Goal: Information Seeking & Learning: Check status

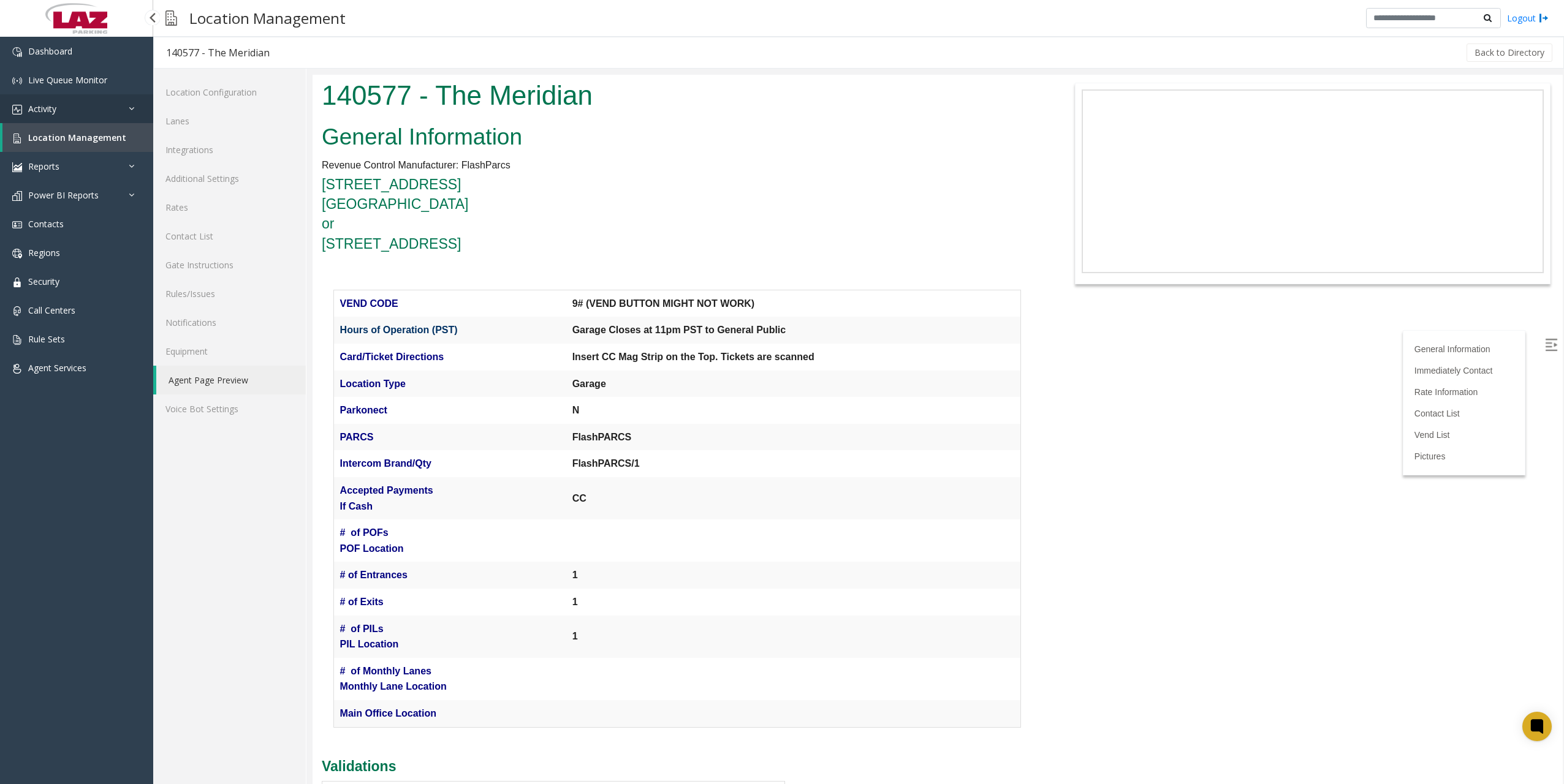
click at [64, 112] on link "Activity" at bounding box center [77, 109] width 154 height 29
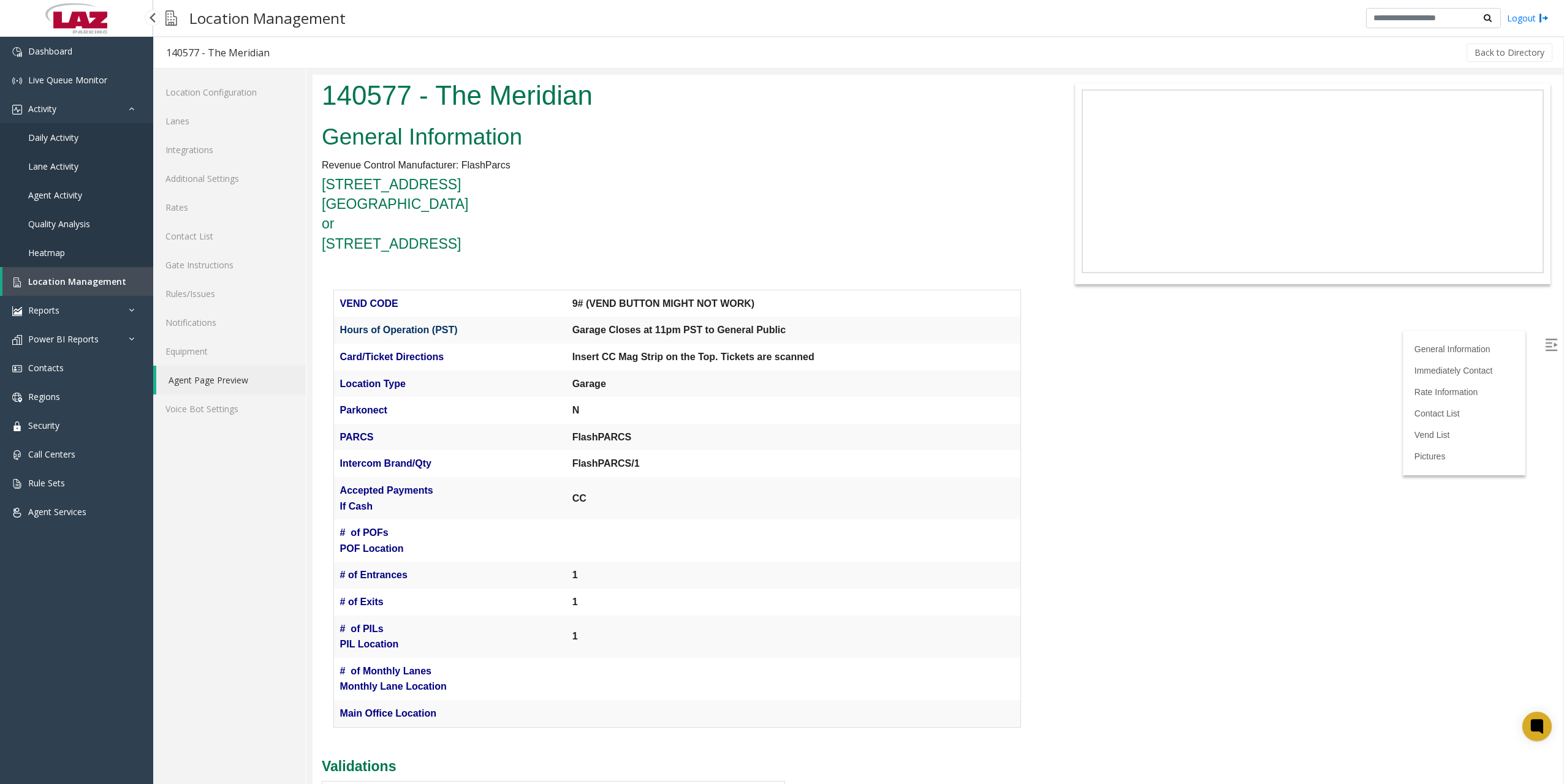
click at [56, 134] on span "Daily Activity" at bounding box center [53, 137] width 50 height 12
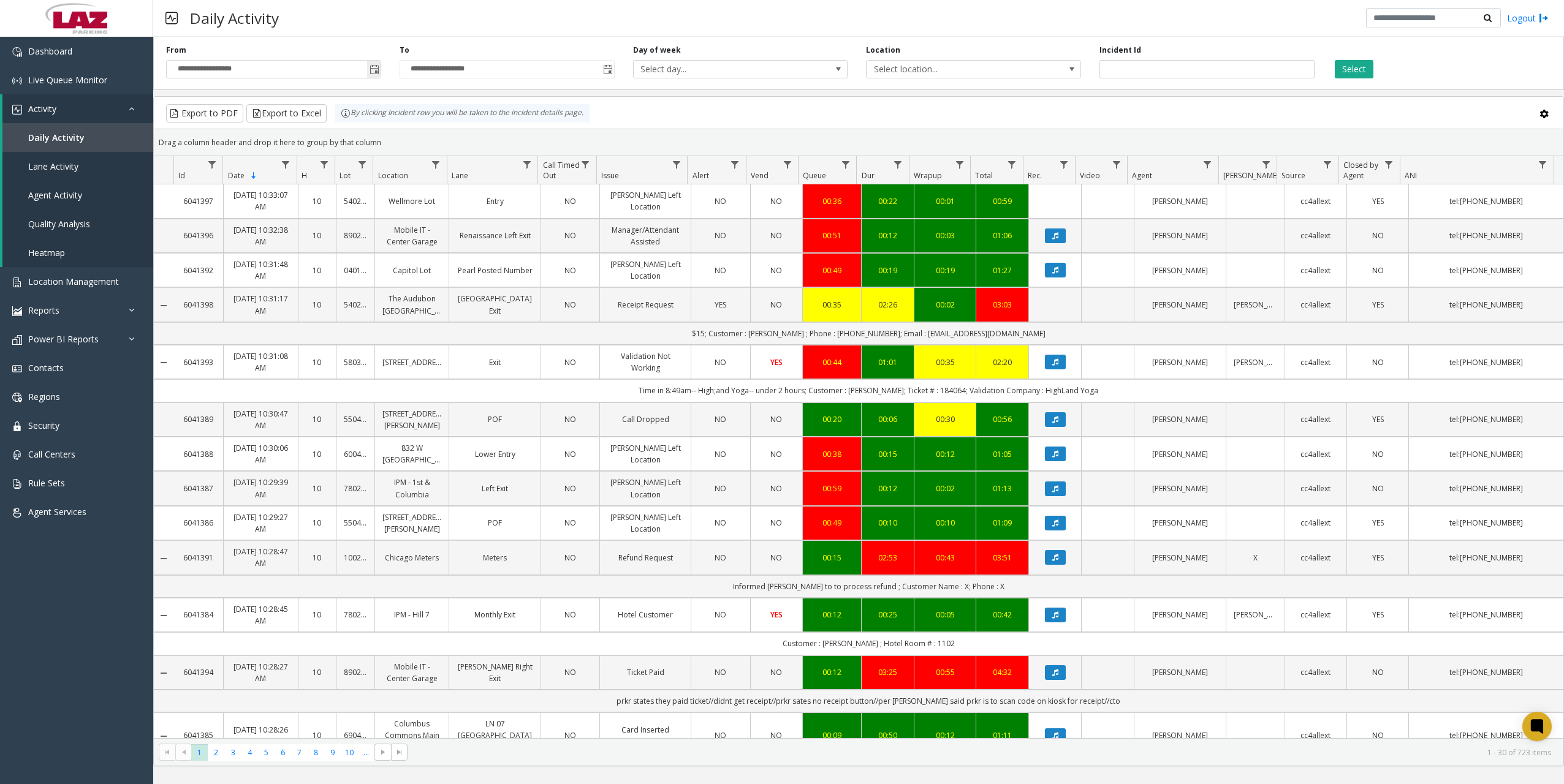
click at [372, 72] on span "Toggle popup" at bounding box center [374, 70] width 10 height 10
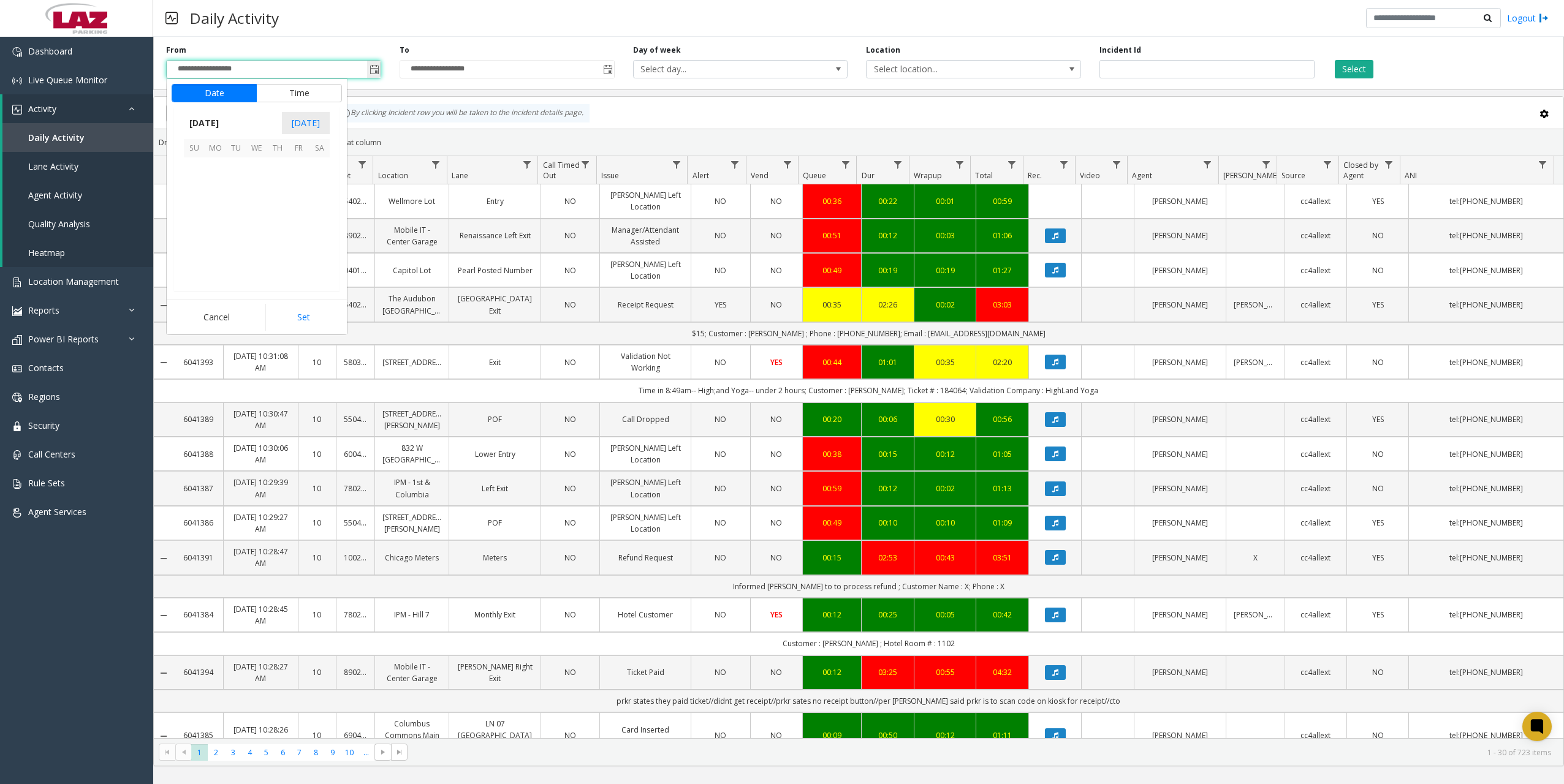
scroll to position [219752, 0]
click at [233, 209] on span "1" at bounding box center [236, 206] width 21 height 21
click at [299, 312] on button "Set" at bounding box center [304, 317] width 78 height 27
type input "**********"
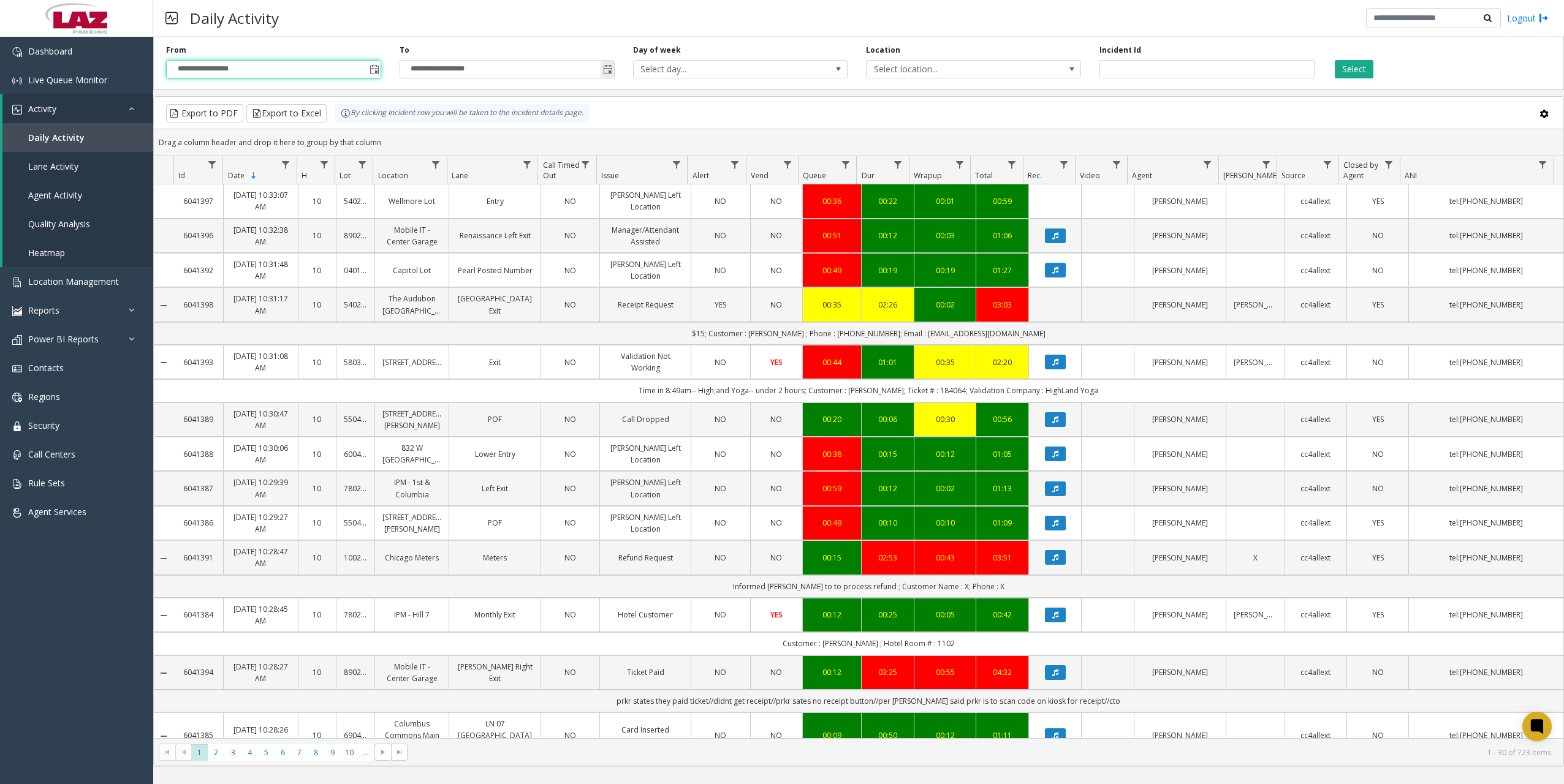
click at [611, 72] on span "Toggle popup" at bounding box center [608, 70] width 10 height 10
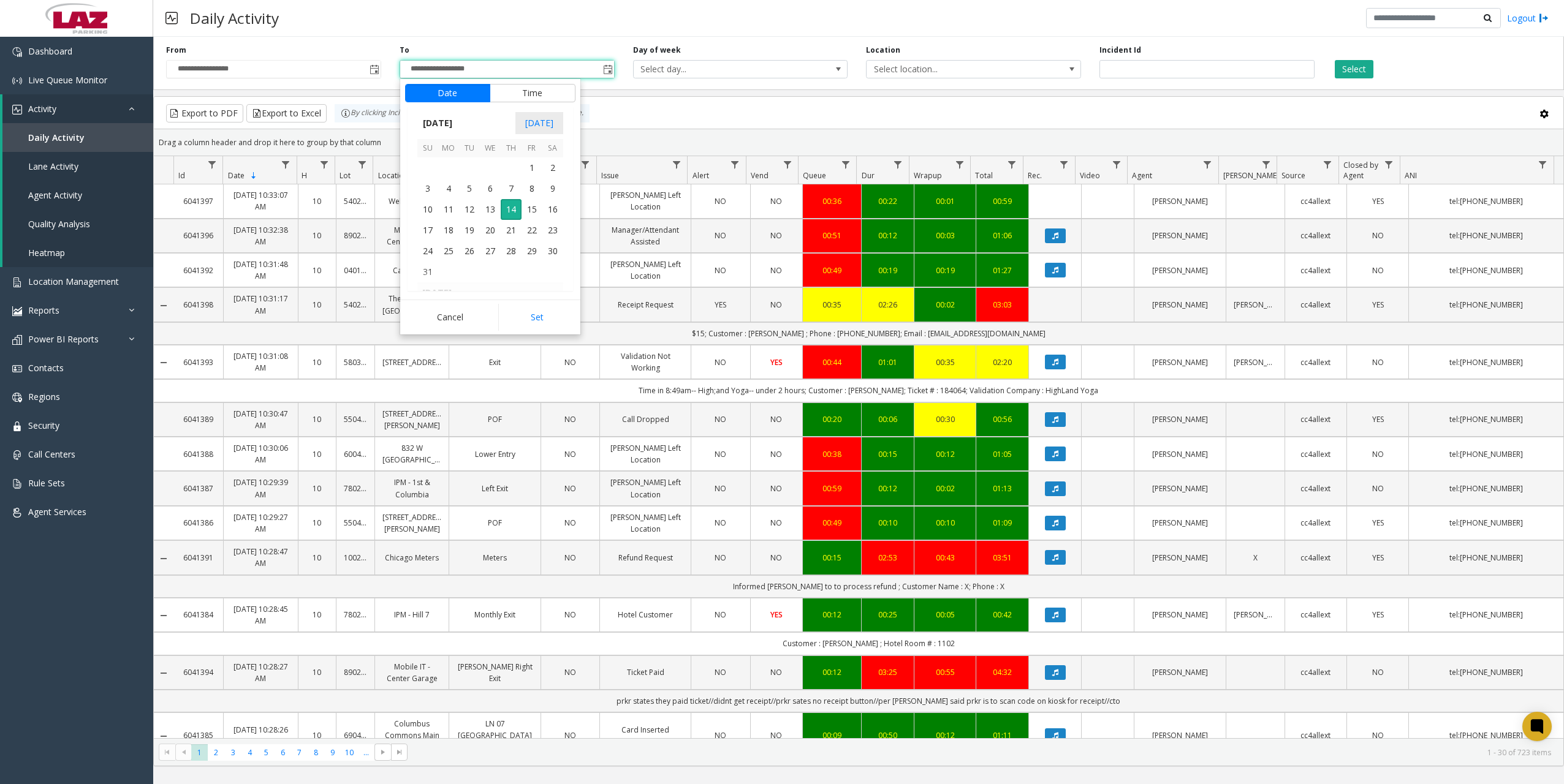
scroll to position [219690, 0]
click at [509, 171] on span "31" at bounding box center [511, 166] width 21 height 21
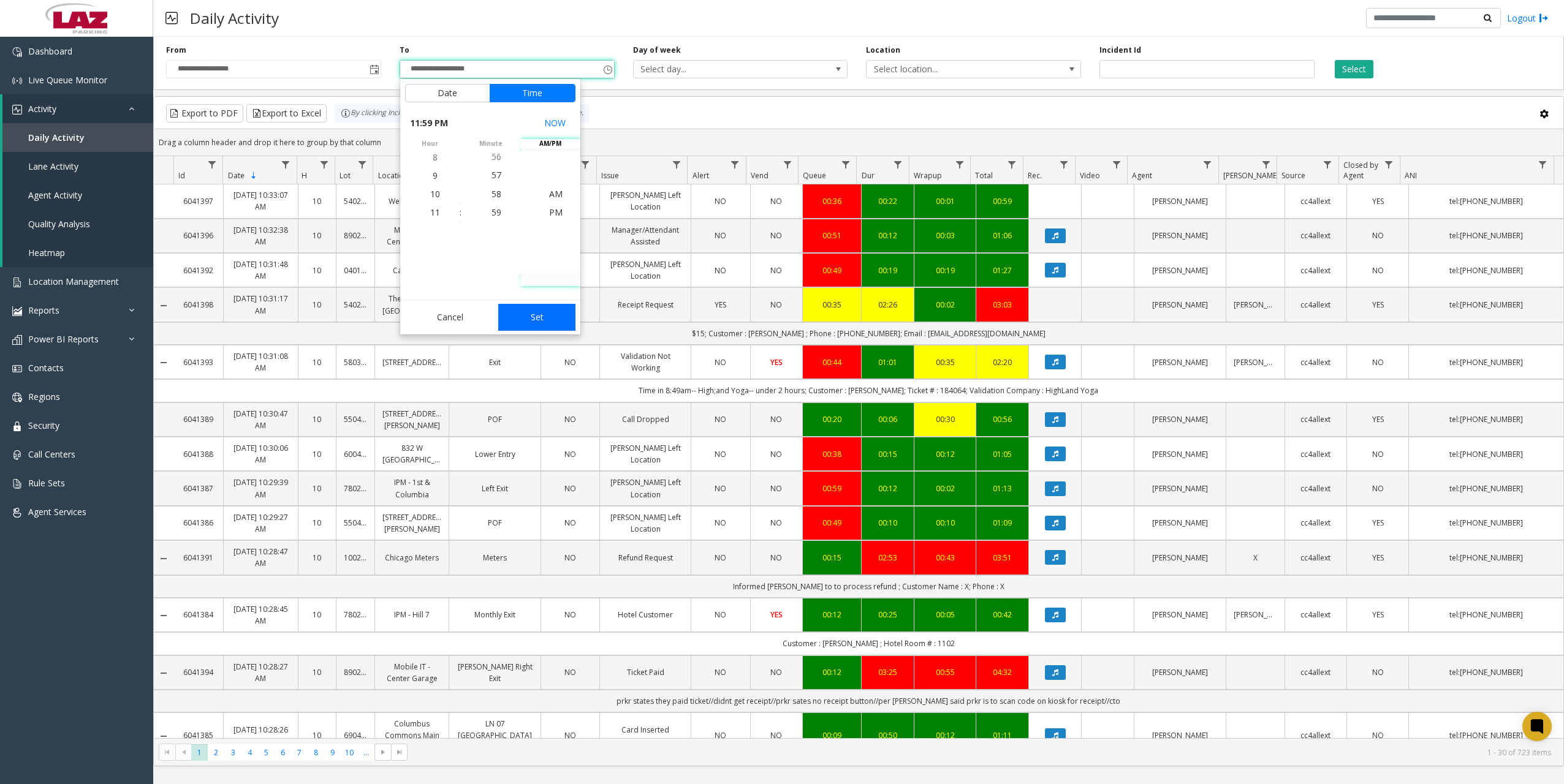
click at [540, 317] on button "Set" at bounding box center [537, 317] width 78 height 27
type input "**********"
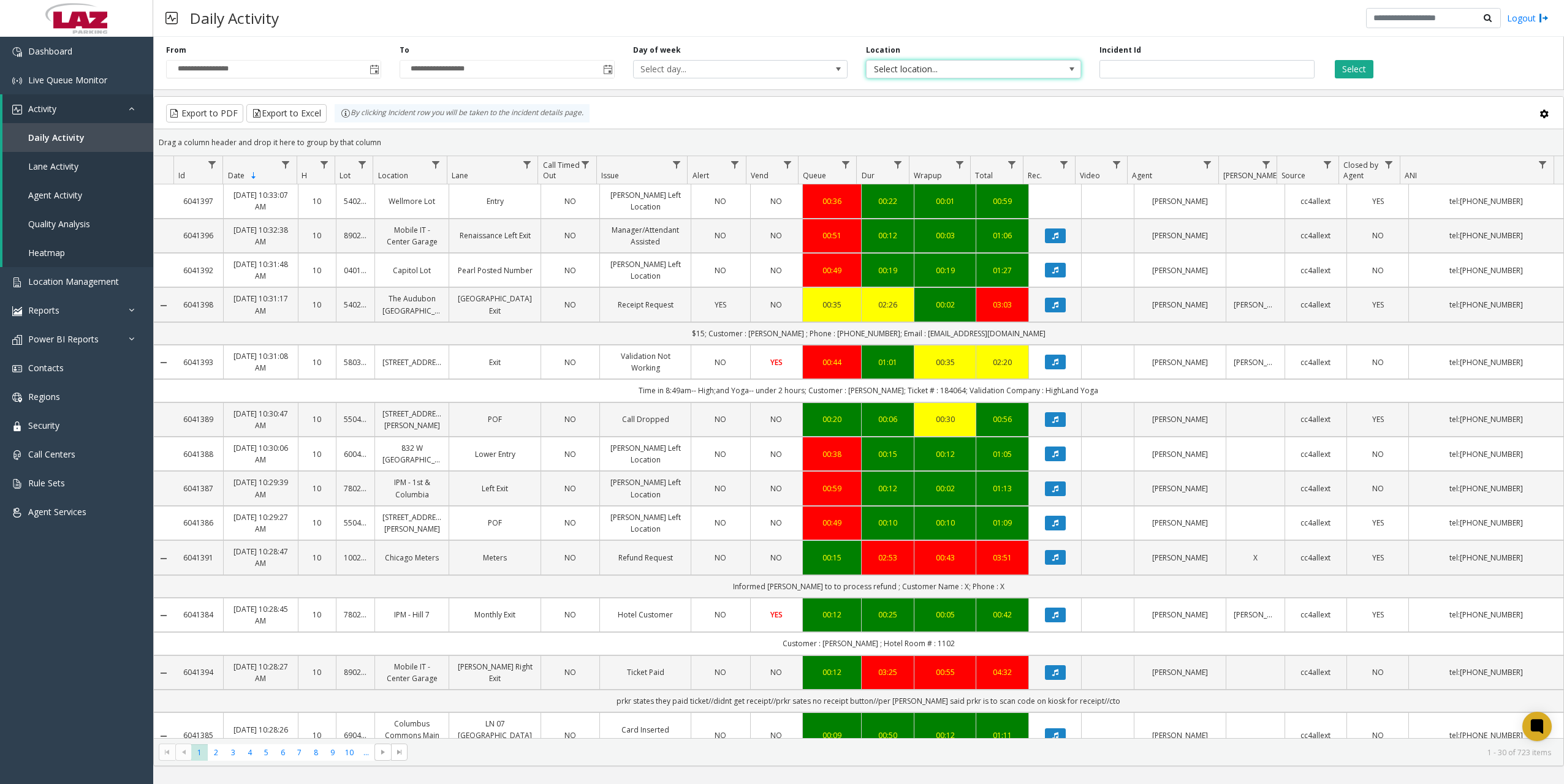
click at [999, 78] on span "Select location..." at bounding box center [973, 69] width 215 height 18
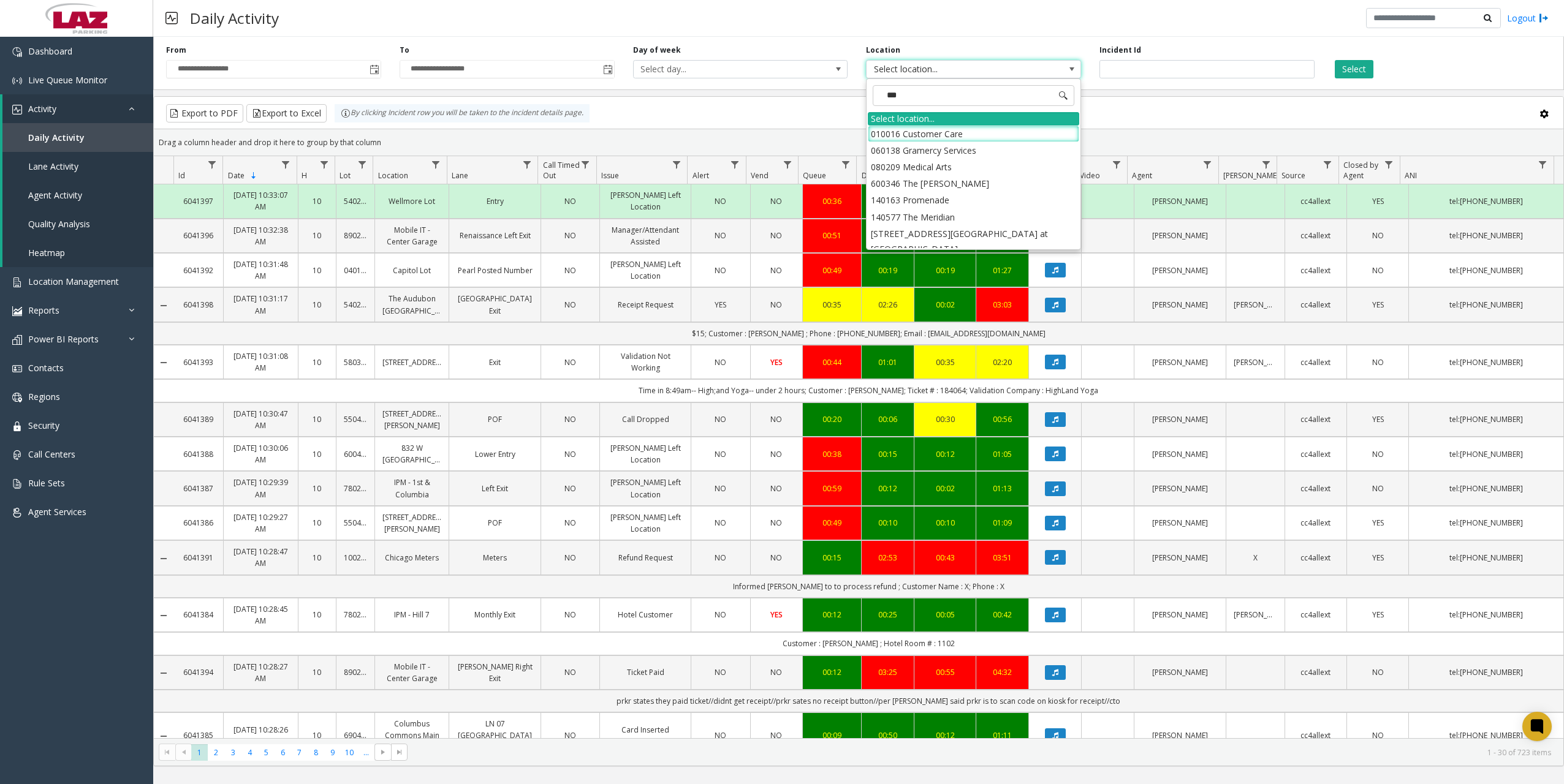
type input "****"
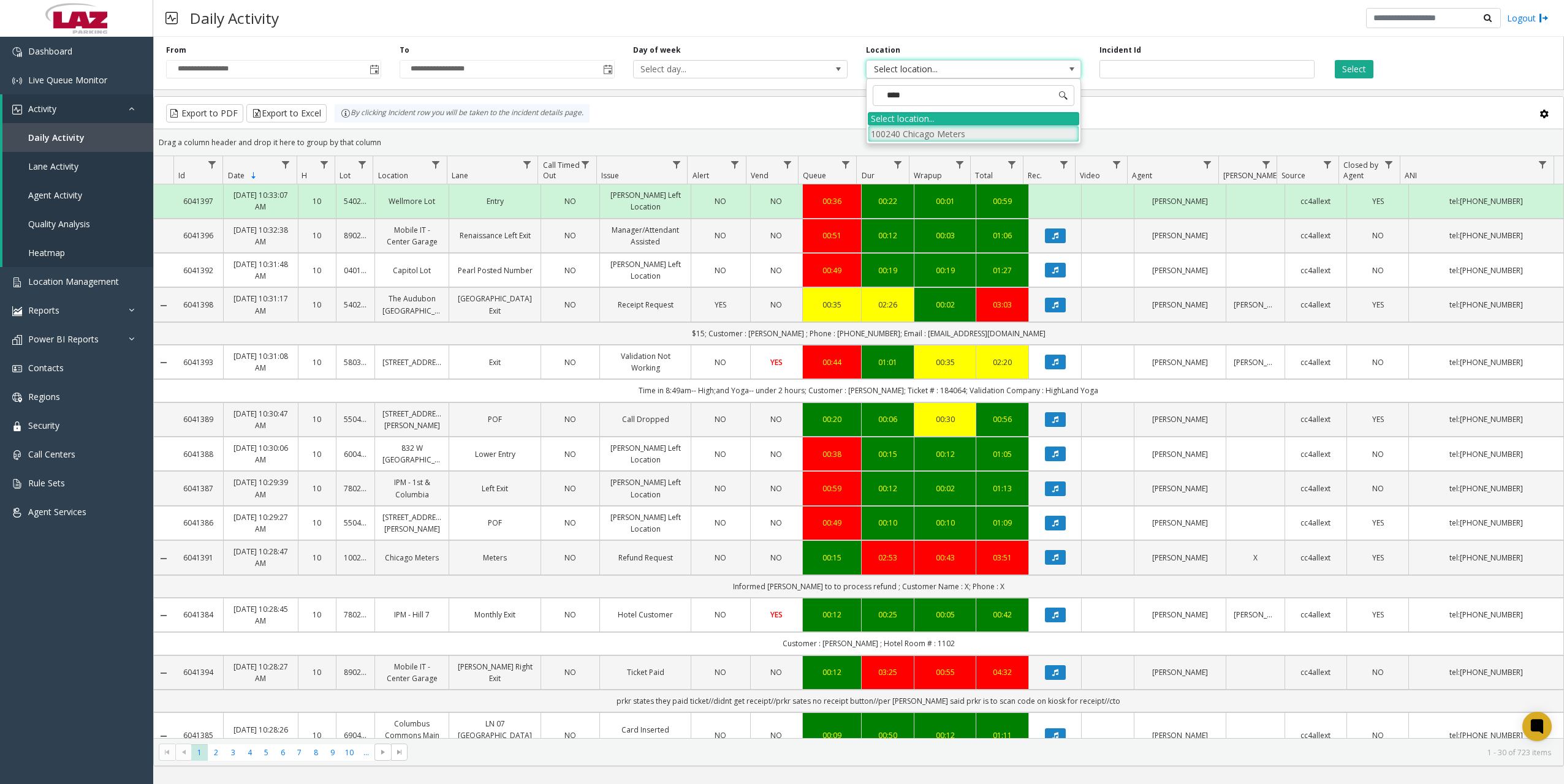
click at [955, 139] on li "100240 Chicago Meters" at bounding box center [974, 133] width 211 height 17
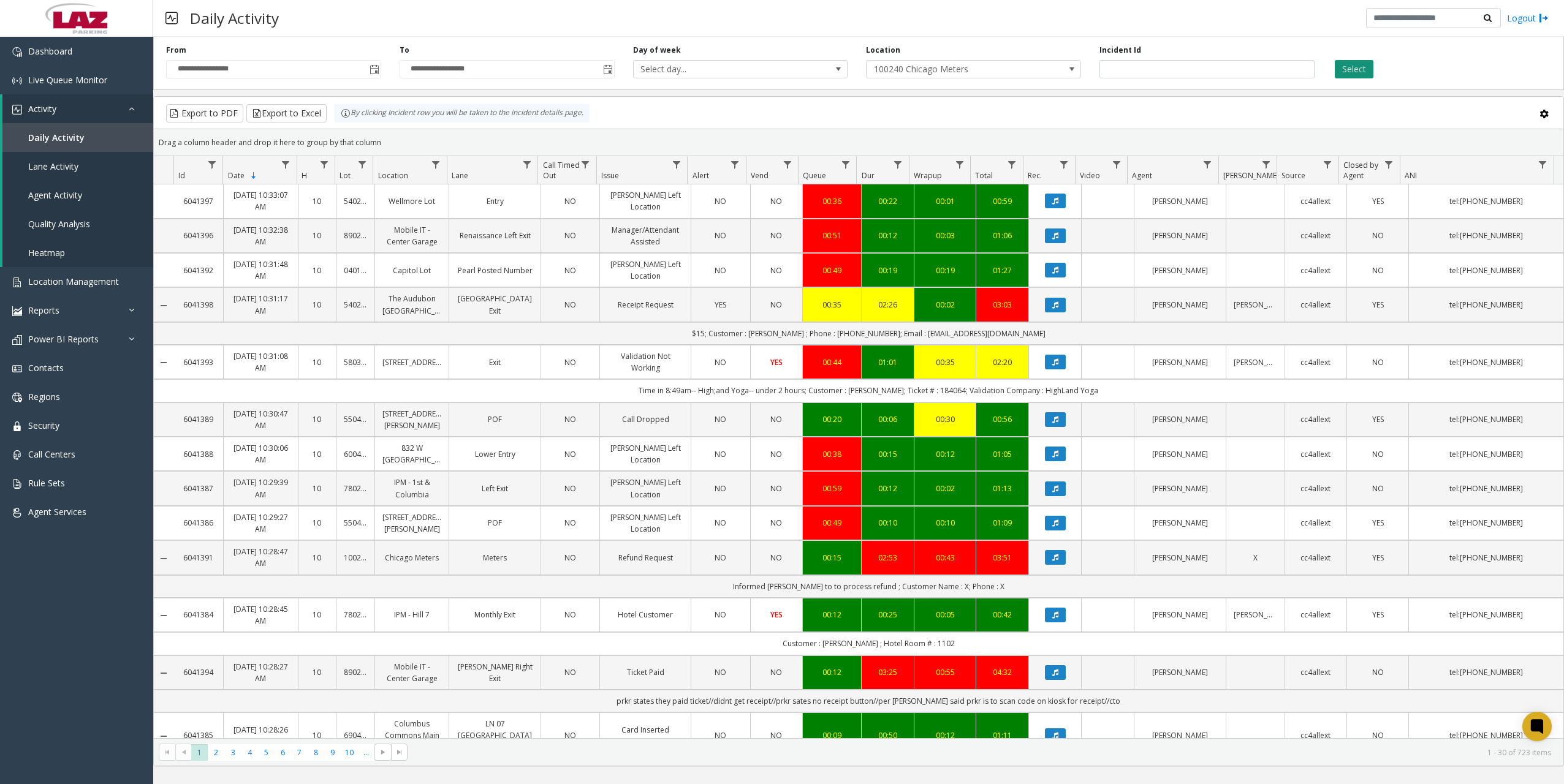
click at [1351, 67] on button "Select" at bounding box center [1355, 69] width 38 height 18
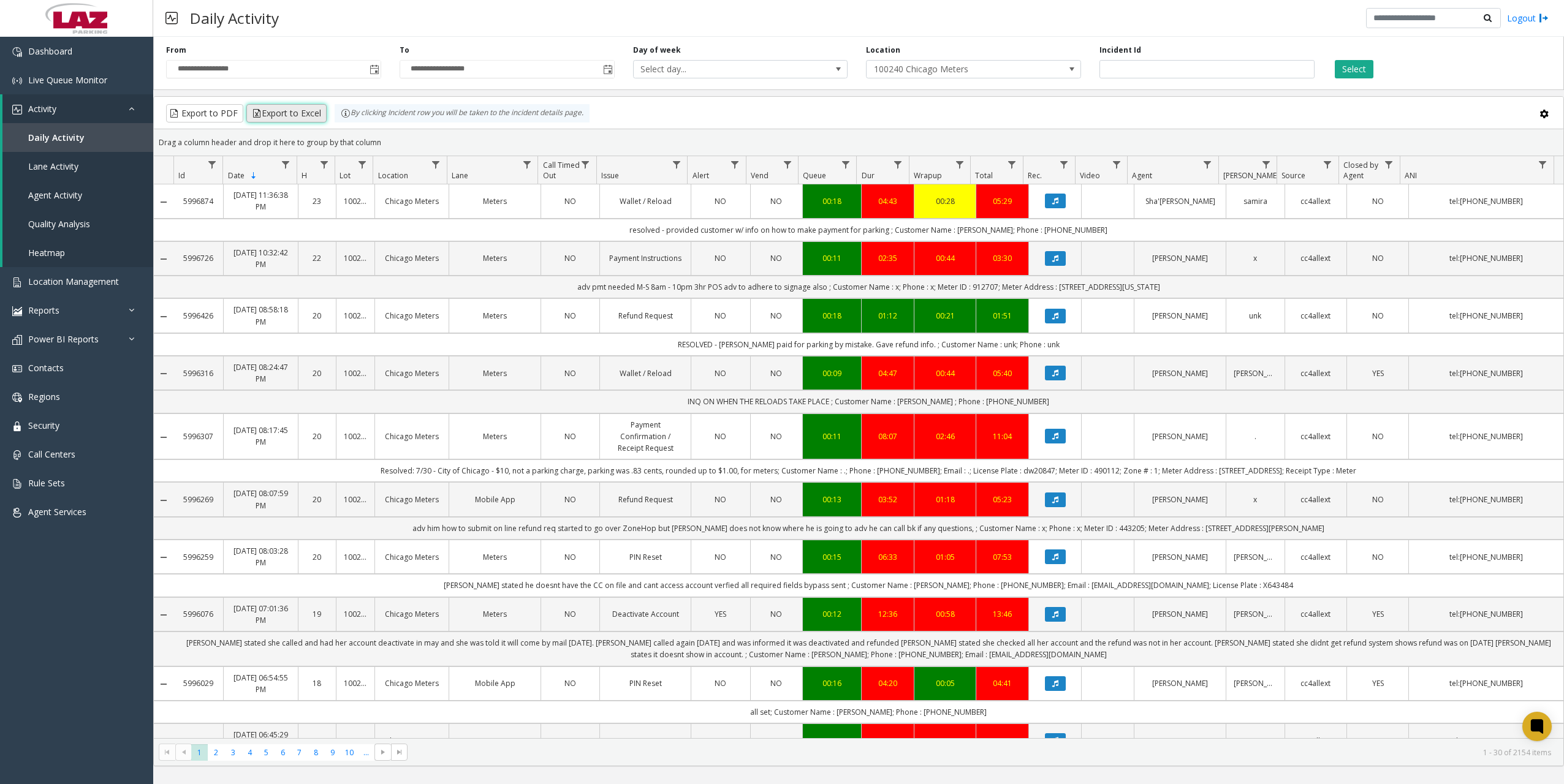
click at [282, 114] on button "Export to Excel" at bounding box center [286, 113] width 80 height 18
click at [69, 284] on span "Location Management" at bounding box center [73, 281] width 90 height 12
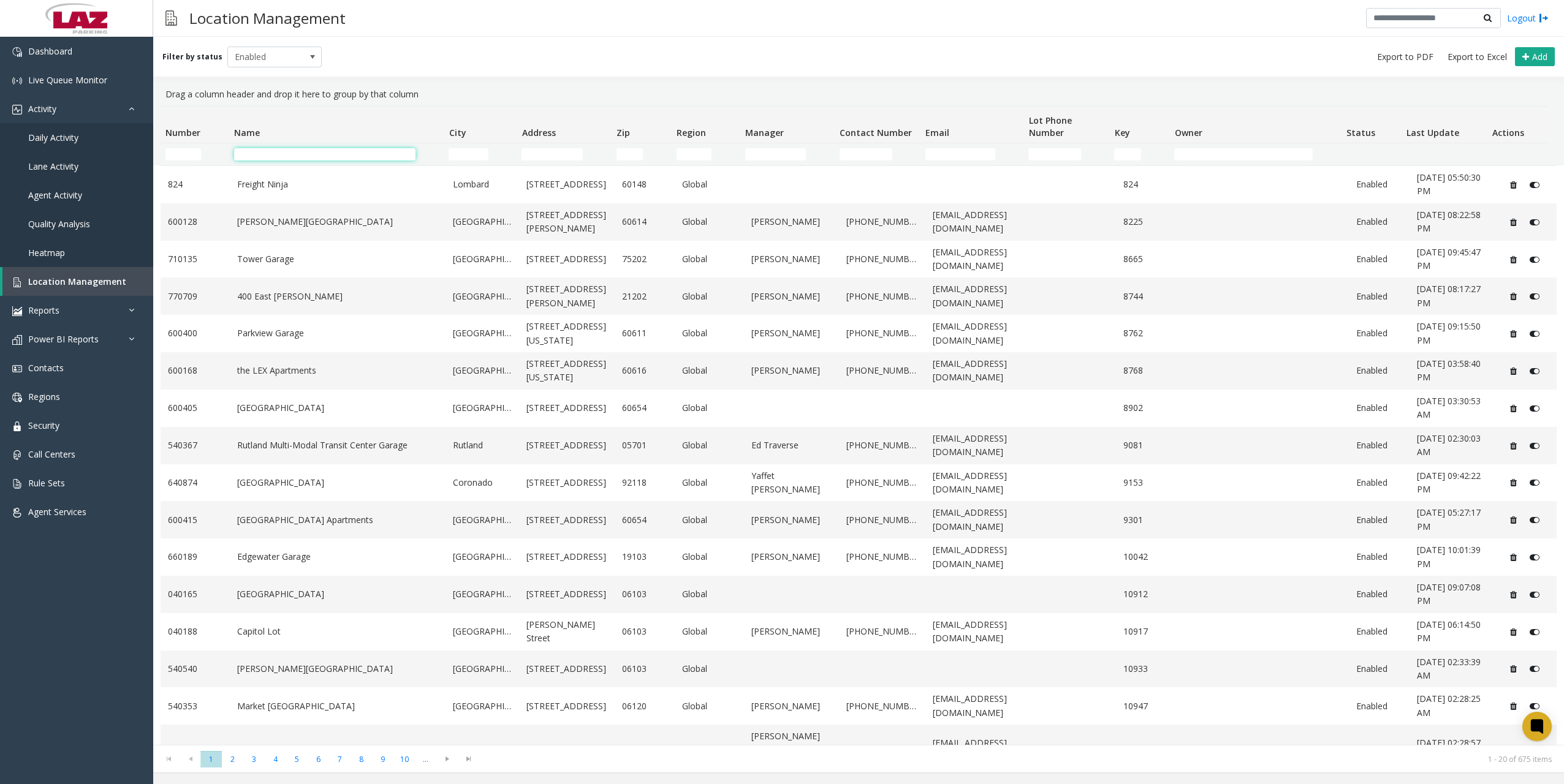
click at [343, 153] on input "Name Filter" at bounding box center [325, 154] width 182 height 12
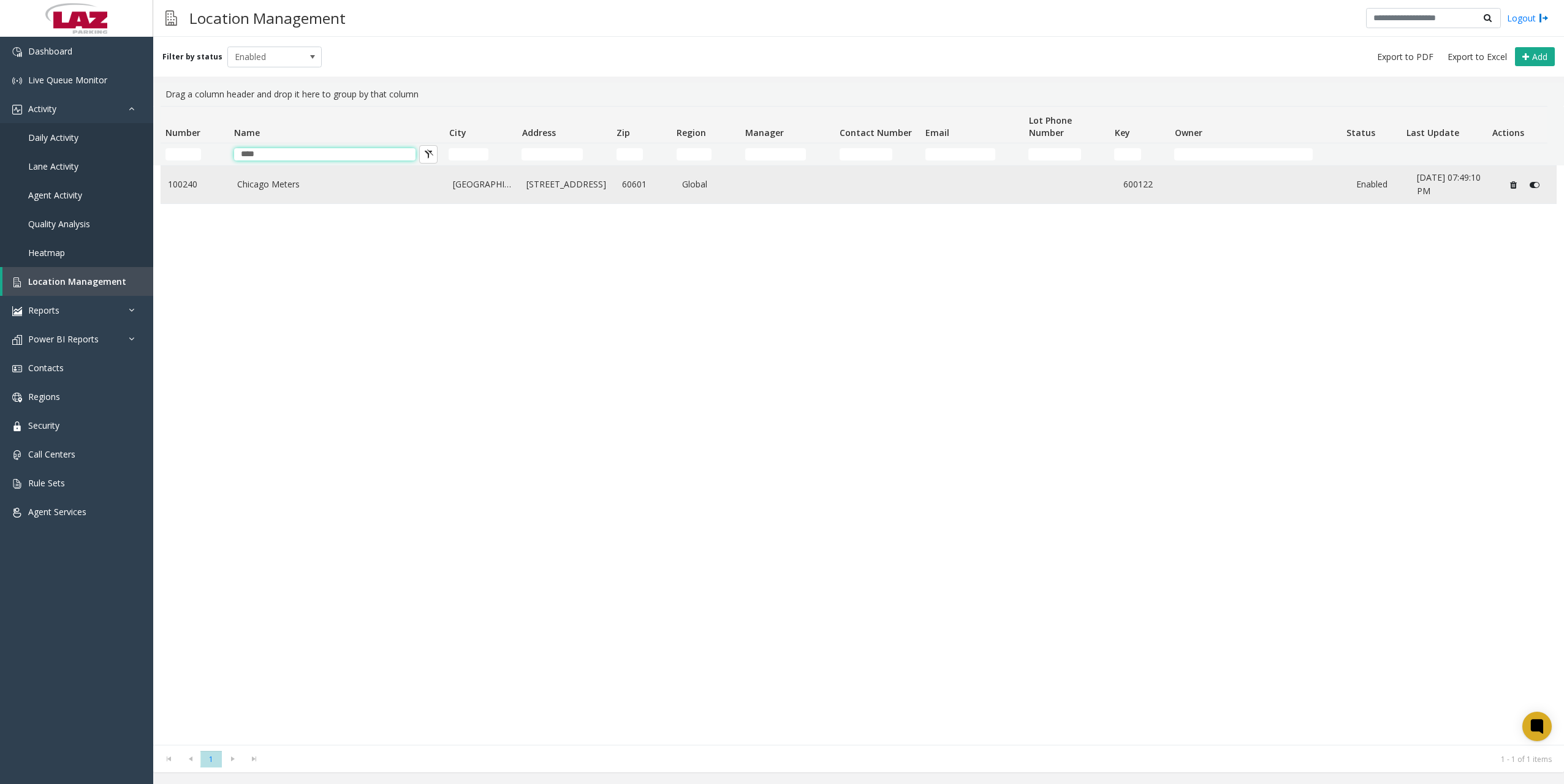
type input "****"
click at [295, 187] on link "Chicago Meters" at bounding box center [338, 184] width 201 height 14
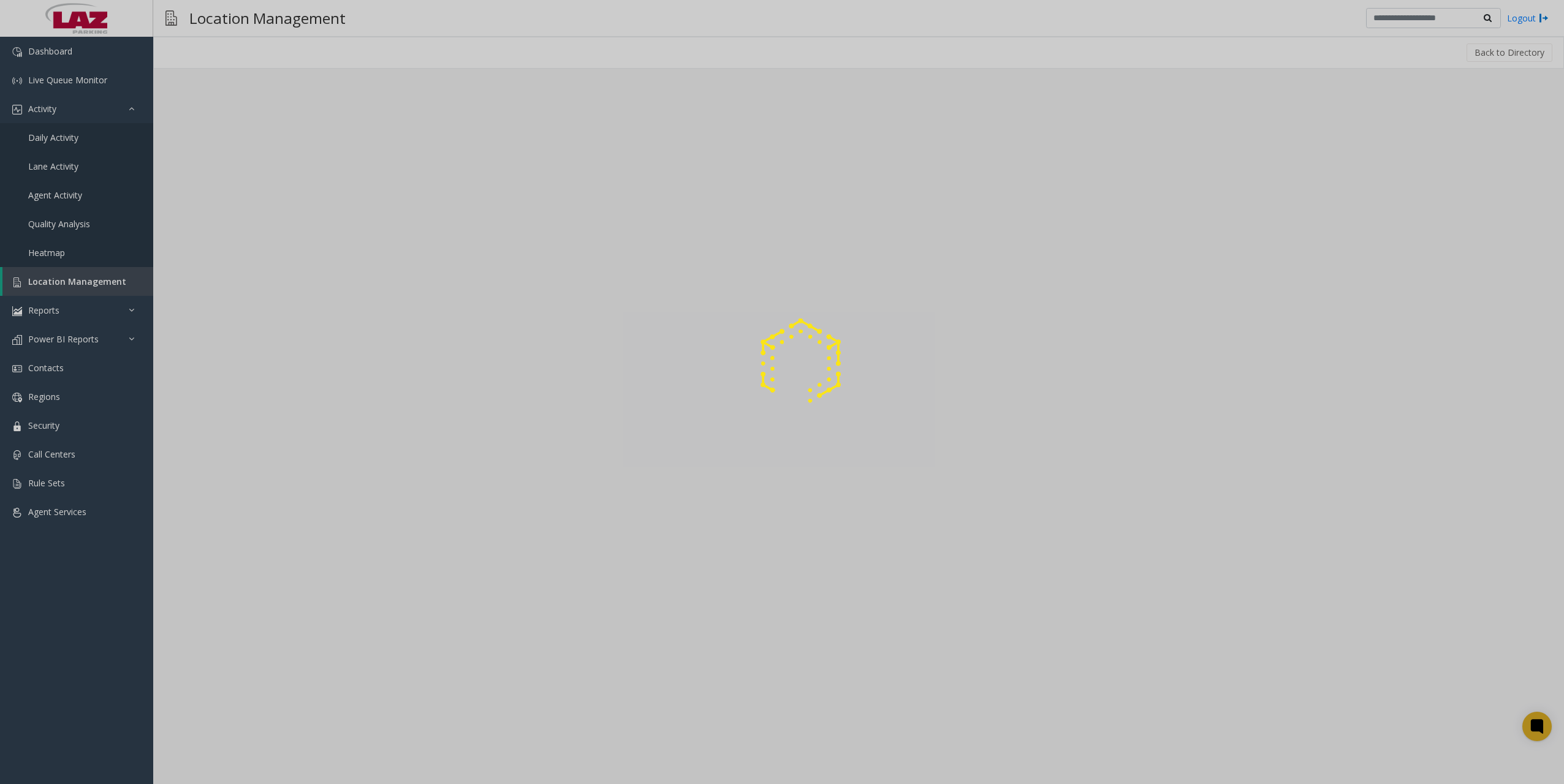
click at [295, 186] on div at bounding box center [782, 392] width 1564 height 784
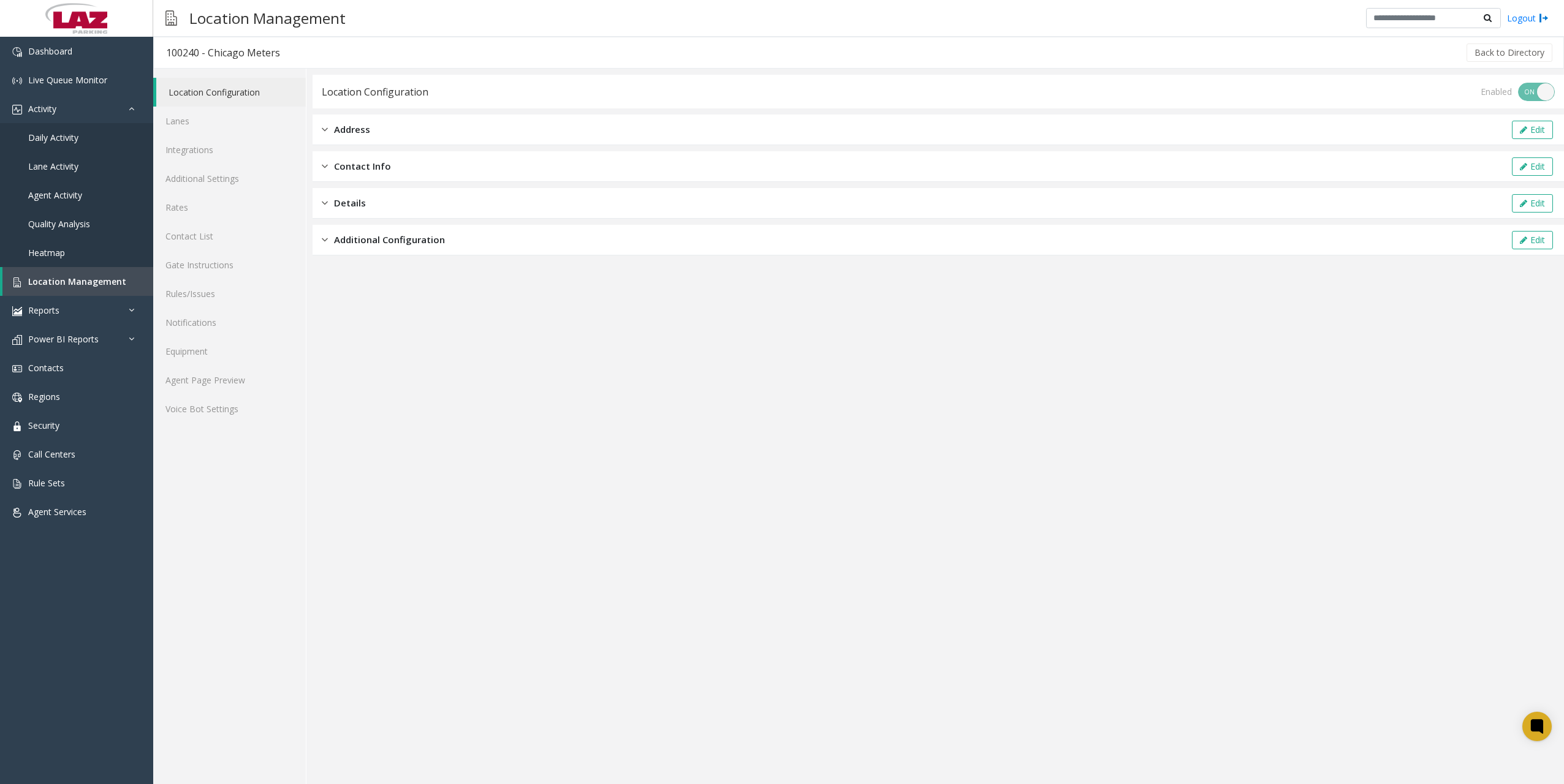
click at [429, 306] on app-location-configuration "Location Configuration Enabled ON OFF Address Edit Contact Info Edit Details Ed…" at bounding box center [938, 430] width 1251 height 710
click at [204, 392] on link "Agent Page Preview" at bounding box center [229, 380] width 153 height 29
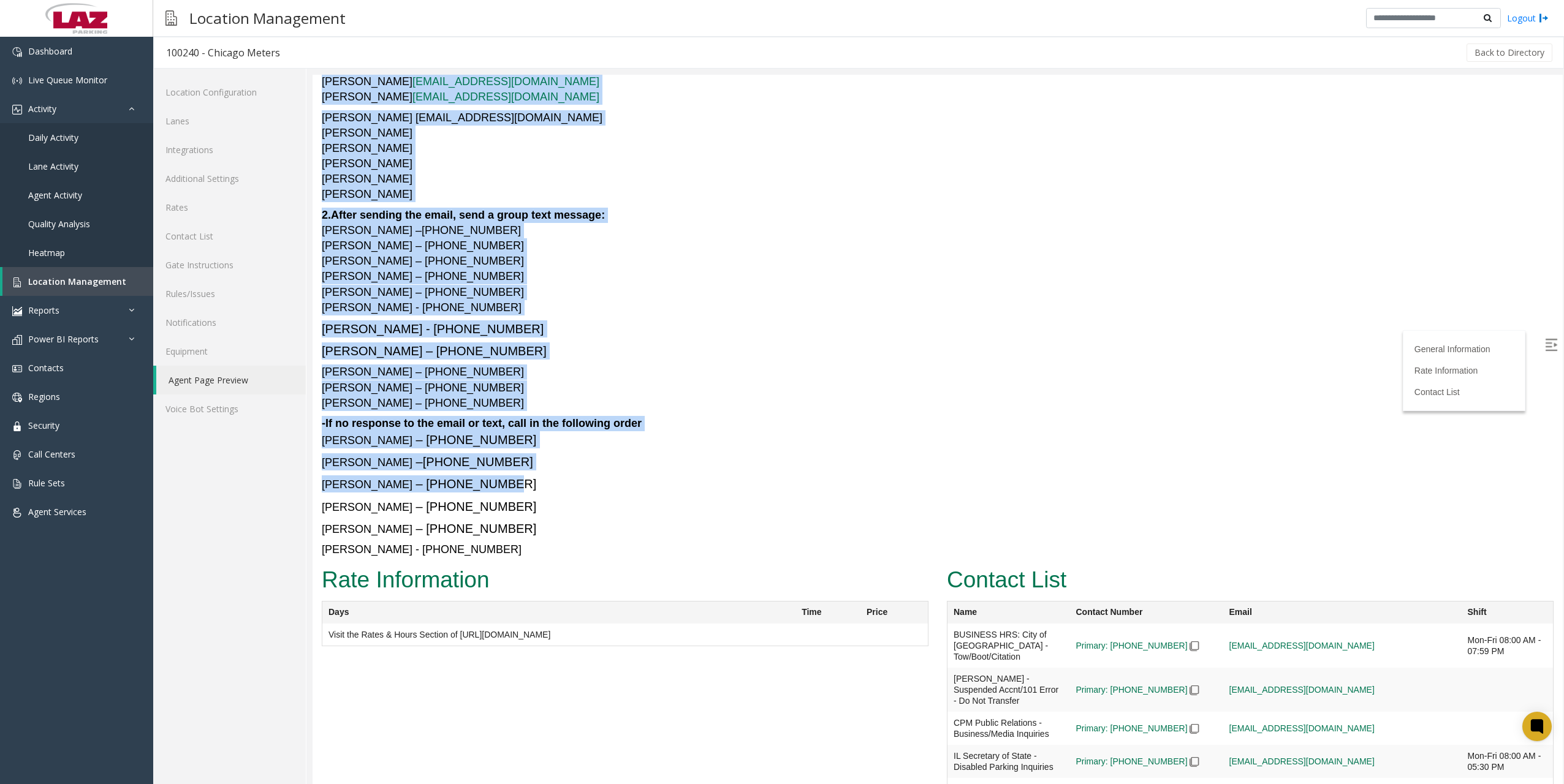
scroll to position [5589, 0]
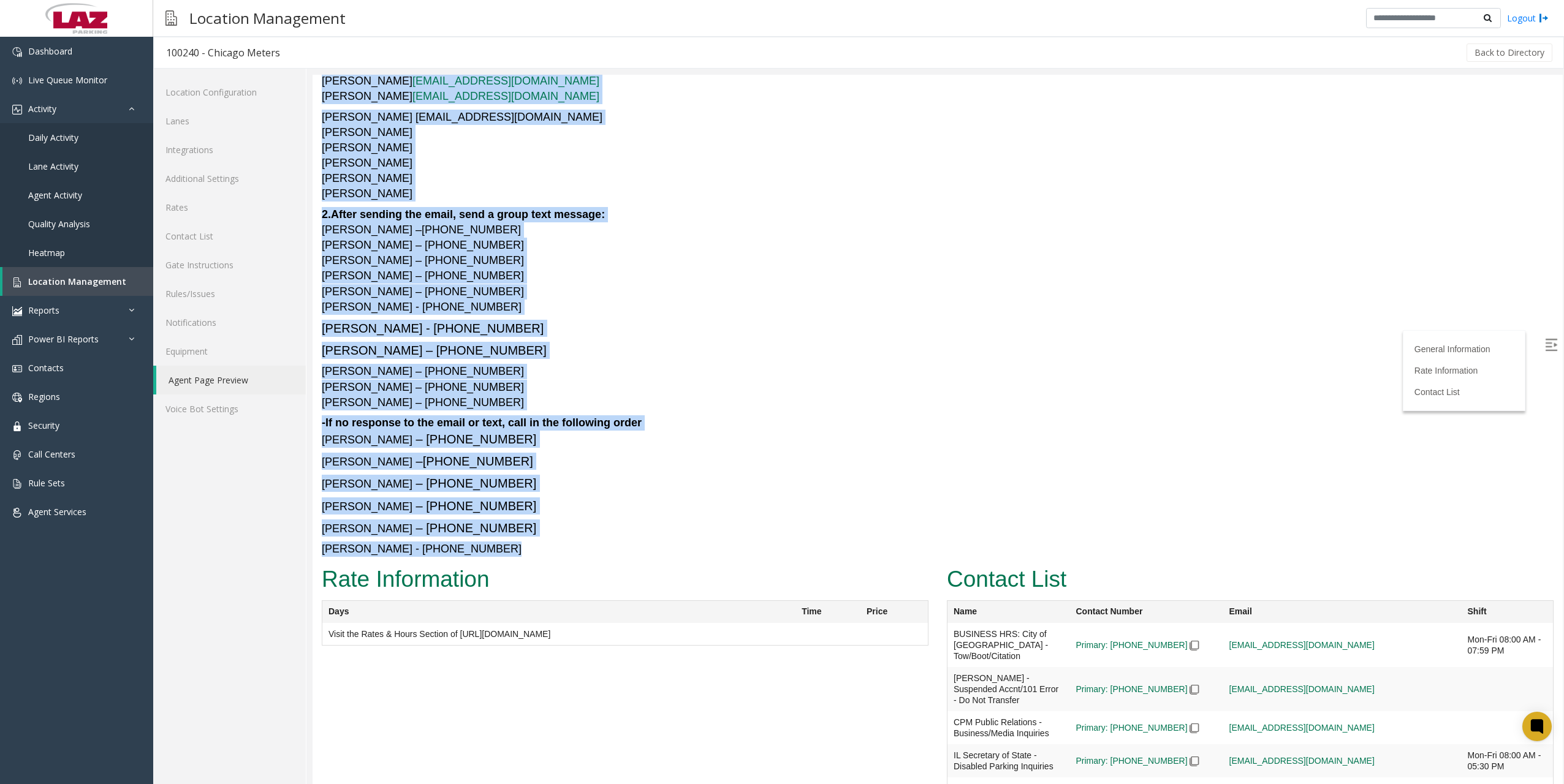
drag, startPoint x: 321, startPoint y: 393, endPoint x: 645, endPoint y: 499, distance: 340.9
copy div "Loremipsum Dolo SITA Consectetur Adipiscinge - Seddoe Temp Incid & Utlab et Dol…"
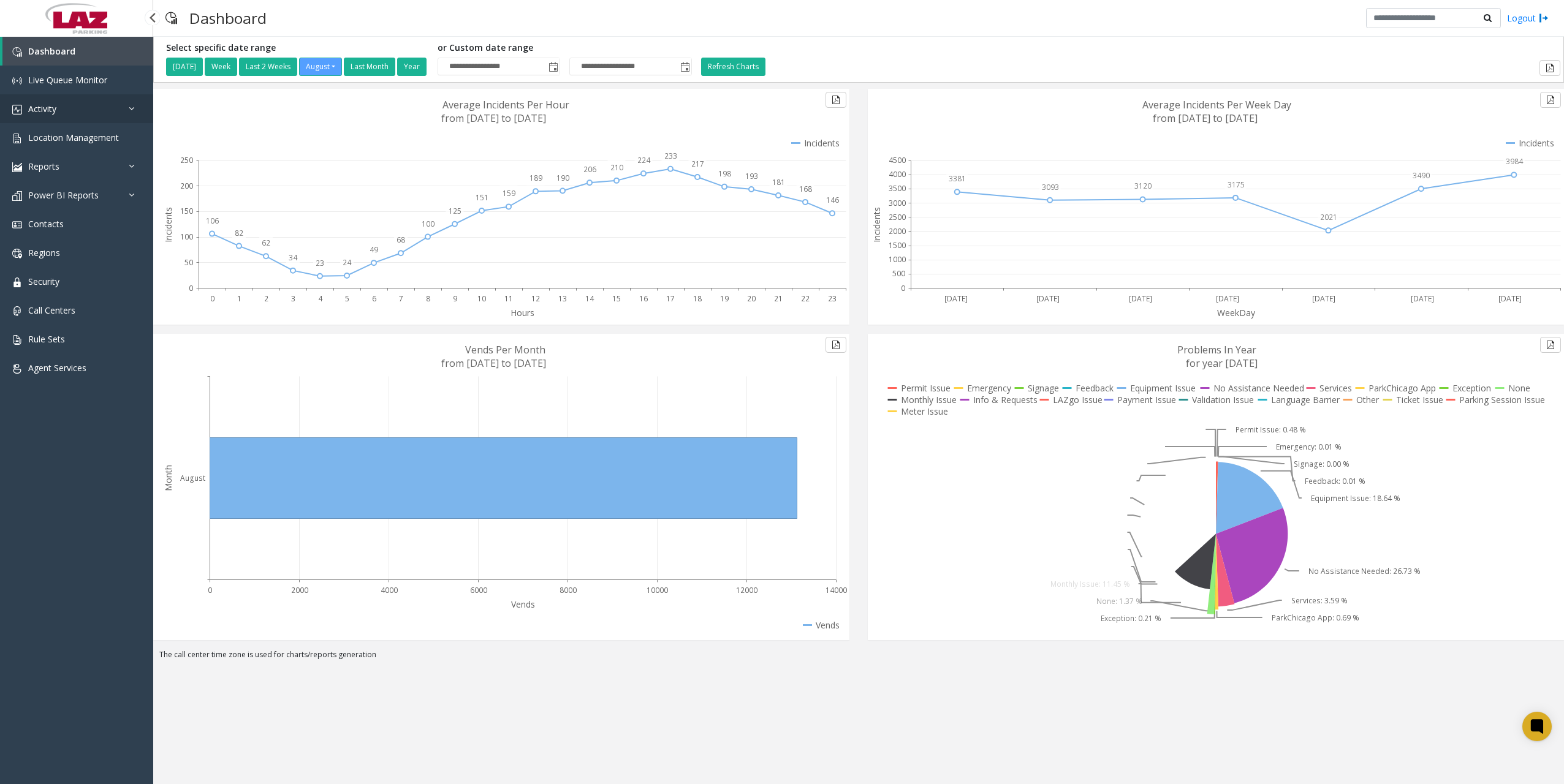
click at [46, 117] on link "Activity" at bounding box center [77, 109] width 154 height 29
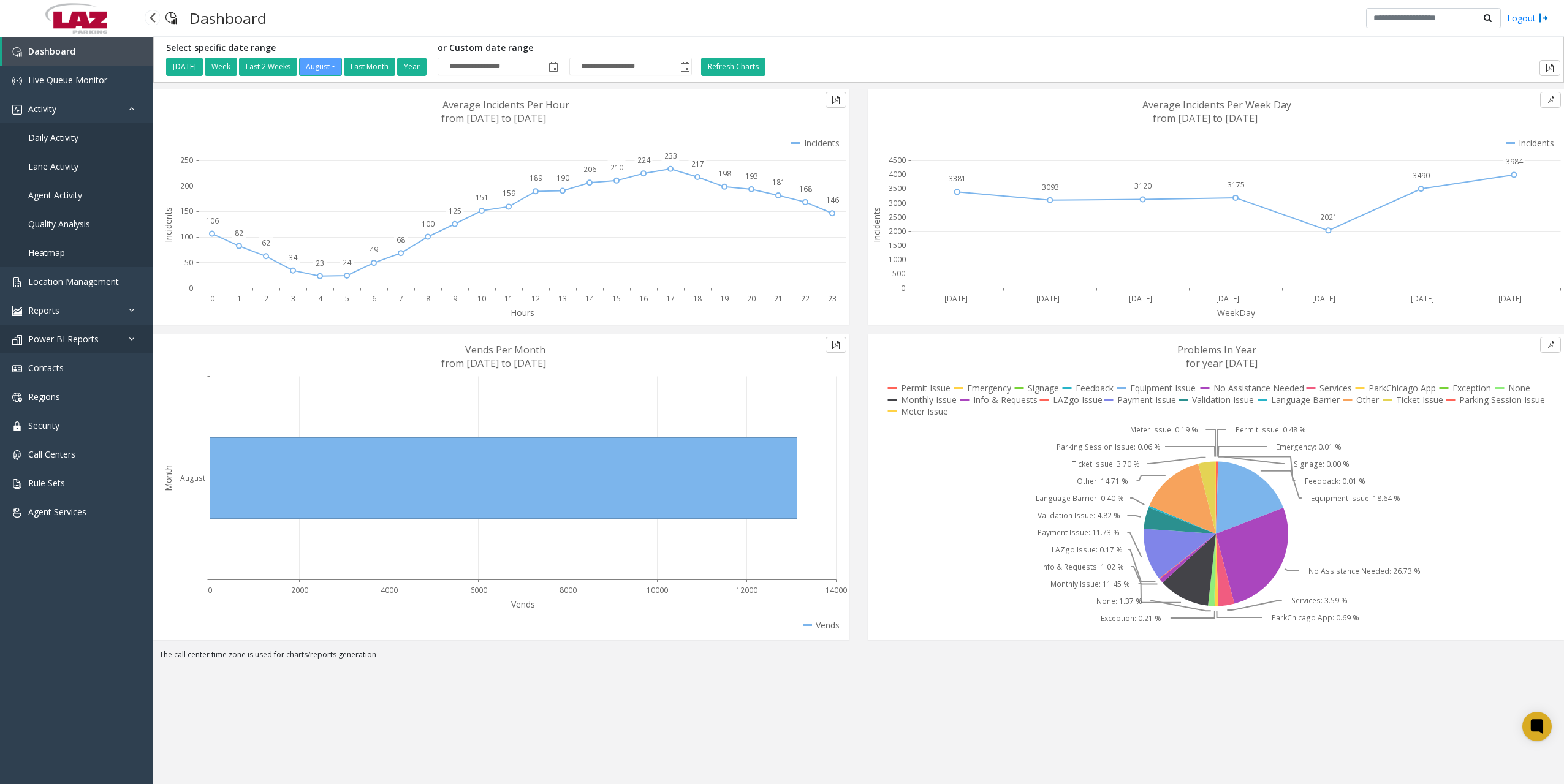
click at [73, 344] on link "Power BI Reports" at bounding box center [77, 339] width 154 height 29
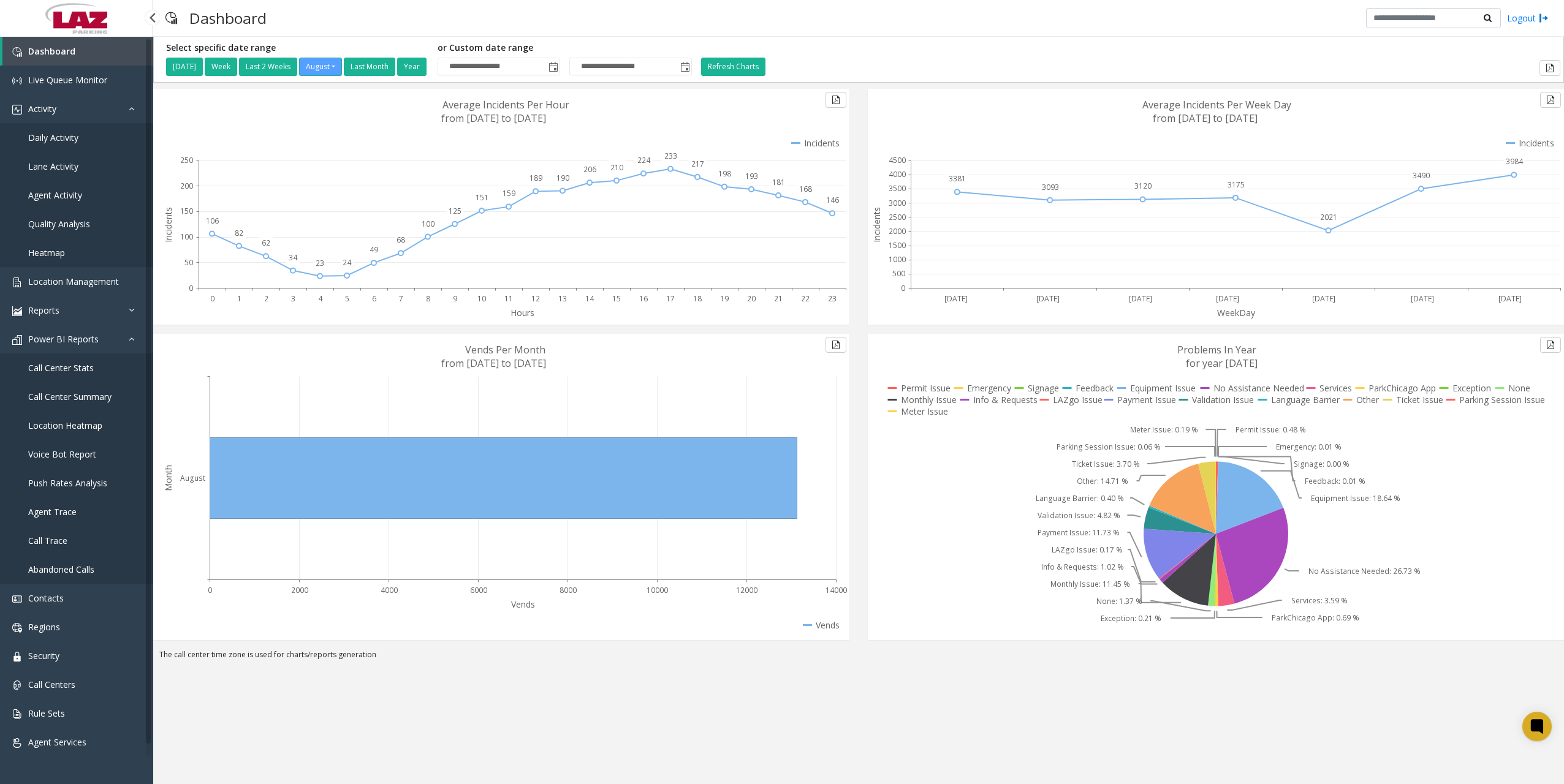
click at [56, 394] on span "Call Center Summary" at bounding box center [70, 396] width 83 height 12
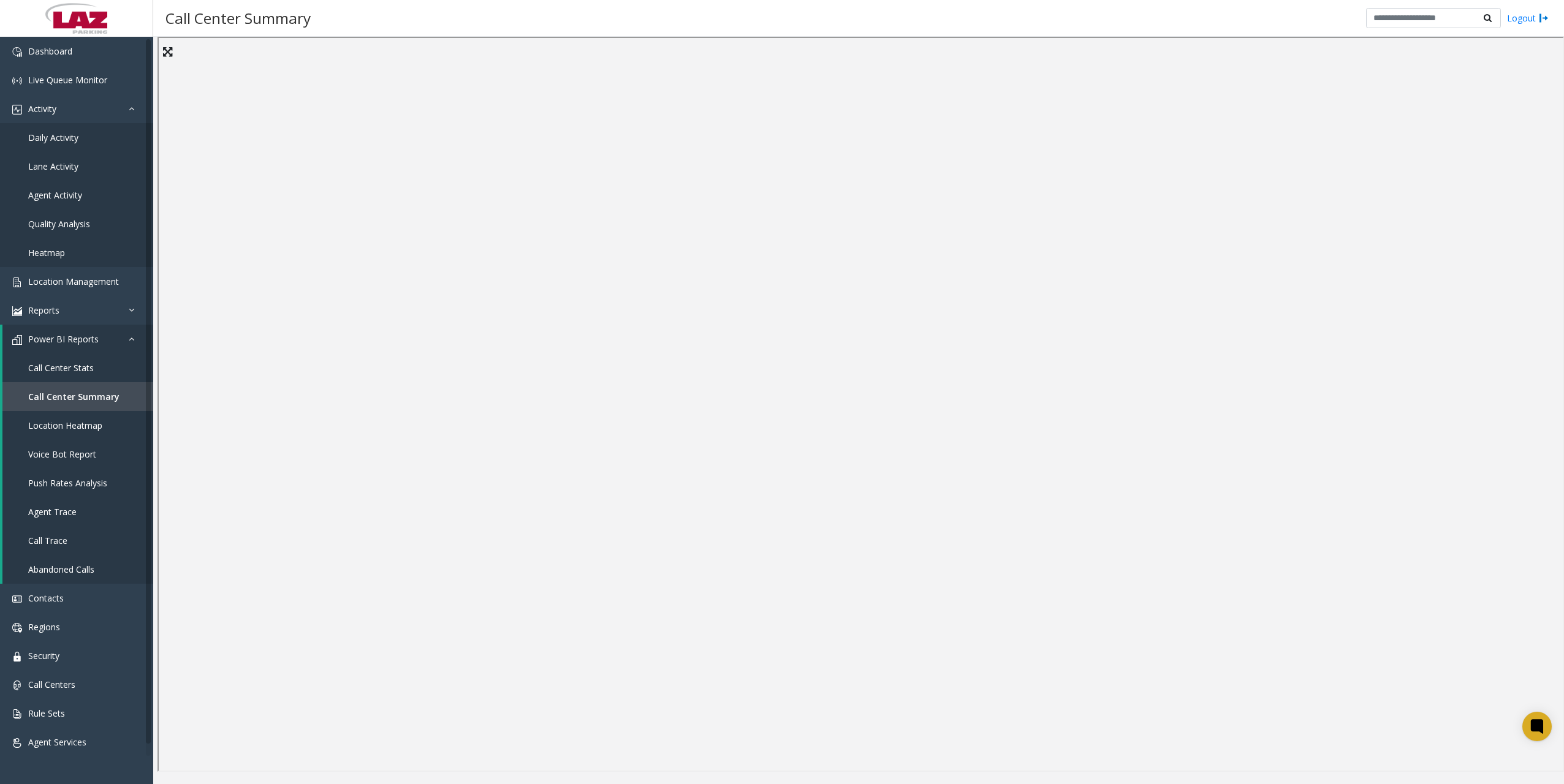
click at [579, 14] on div "Call Center Summary Logout" at bounding box center [859, 18] width 1411 height 37
